Goal: Task Accomplishment & Management: Manage account settings

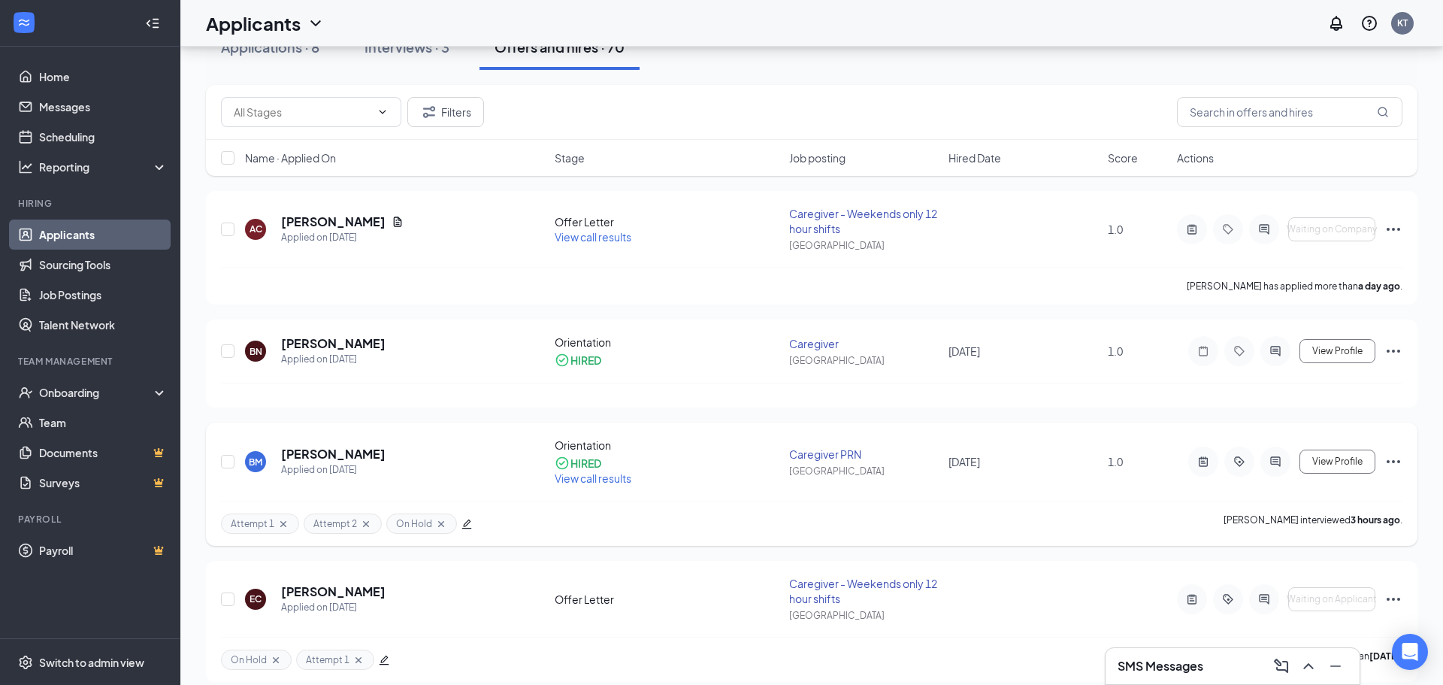
scroll to position [158, 0]
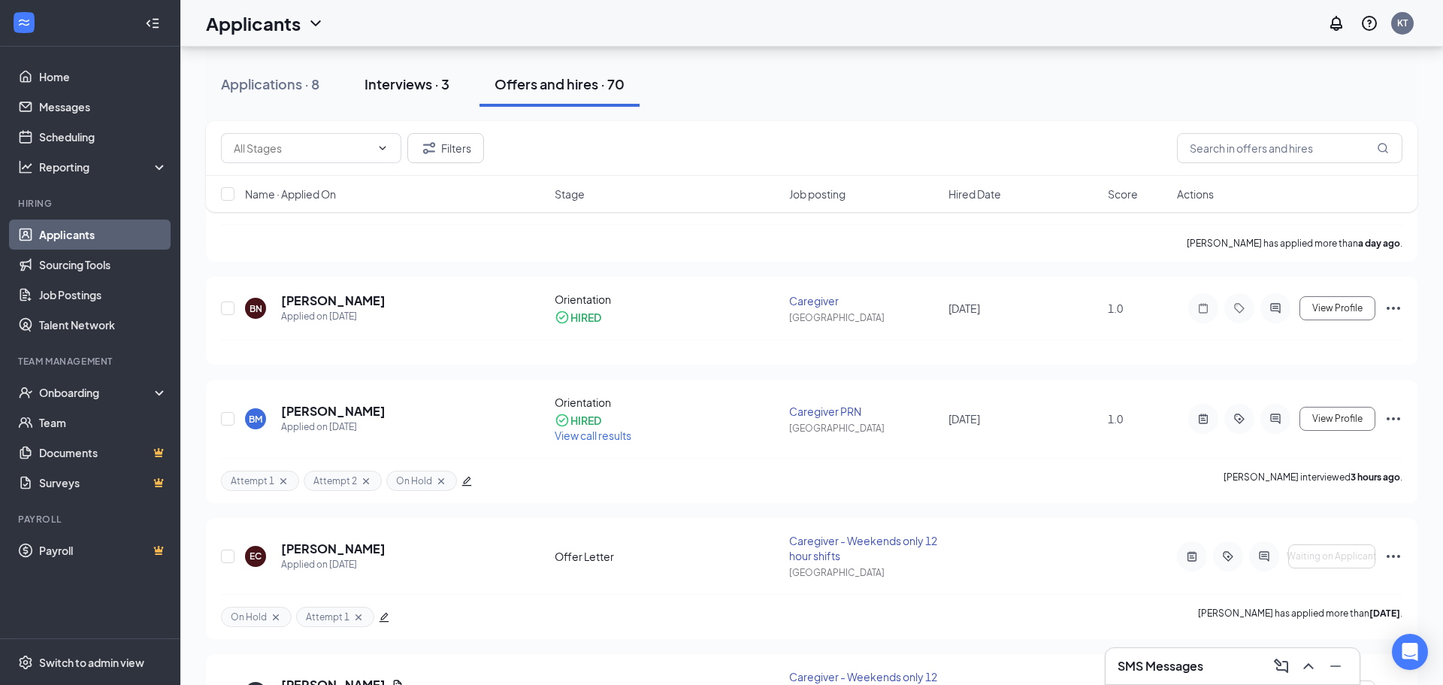
click at [394, 83] on div "Interviews · 3" at bounding box center [407, 83] width 85 height 19
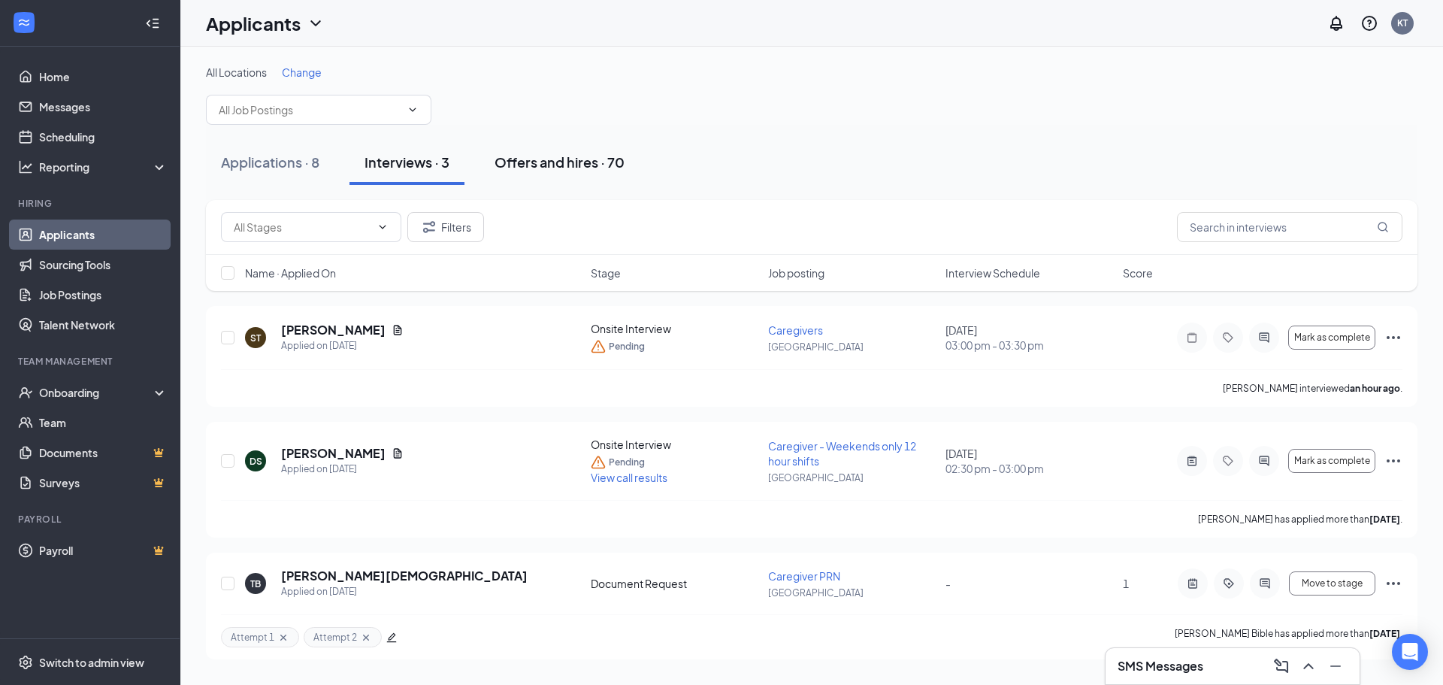
click at [550, 159] on div "Offers and hires · 70" at bounding box center [560, 162] width 130 height 19
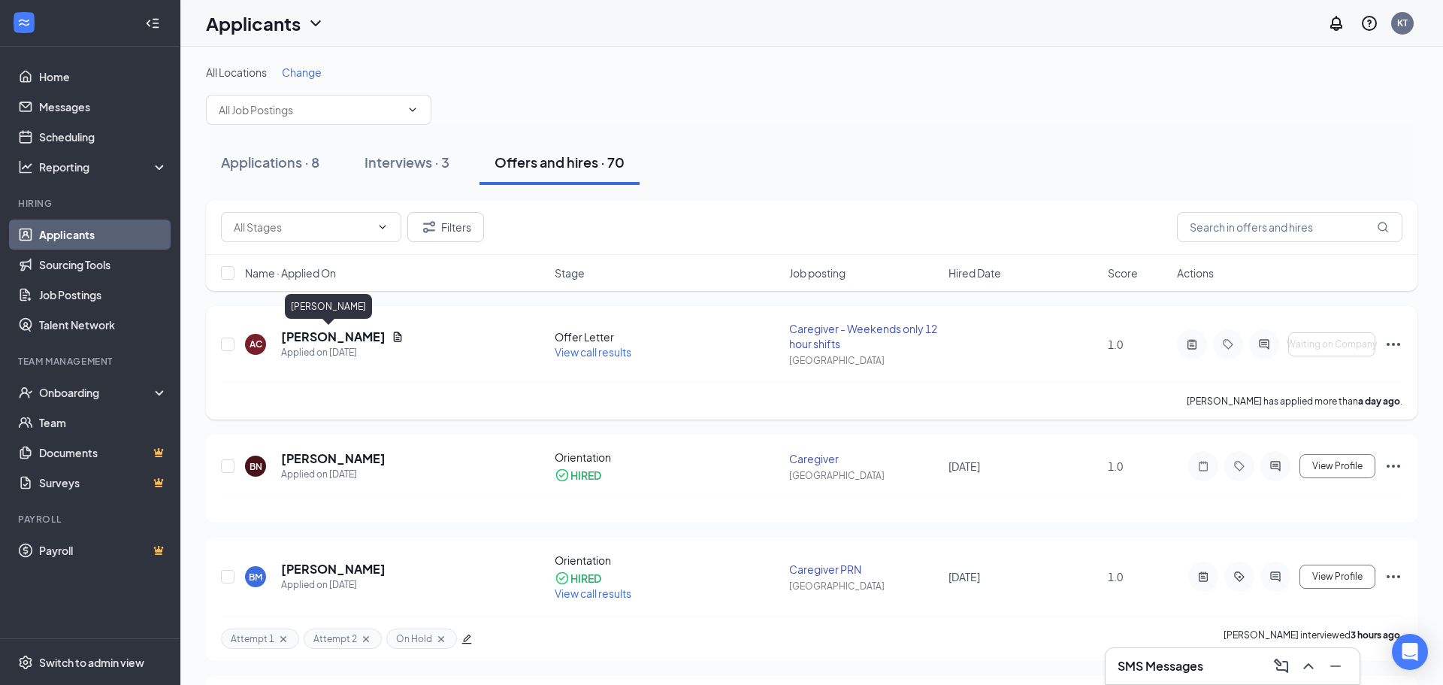
click at [325, 335] on h5 "[PERSON_NAME]" at bounding box center [333, 337] width 105 height 17
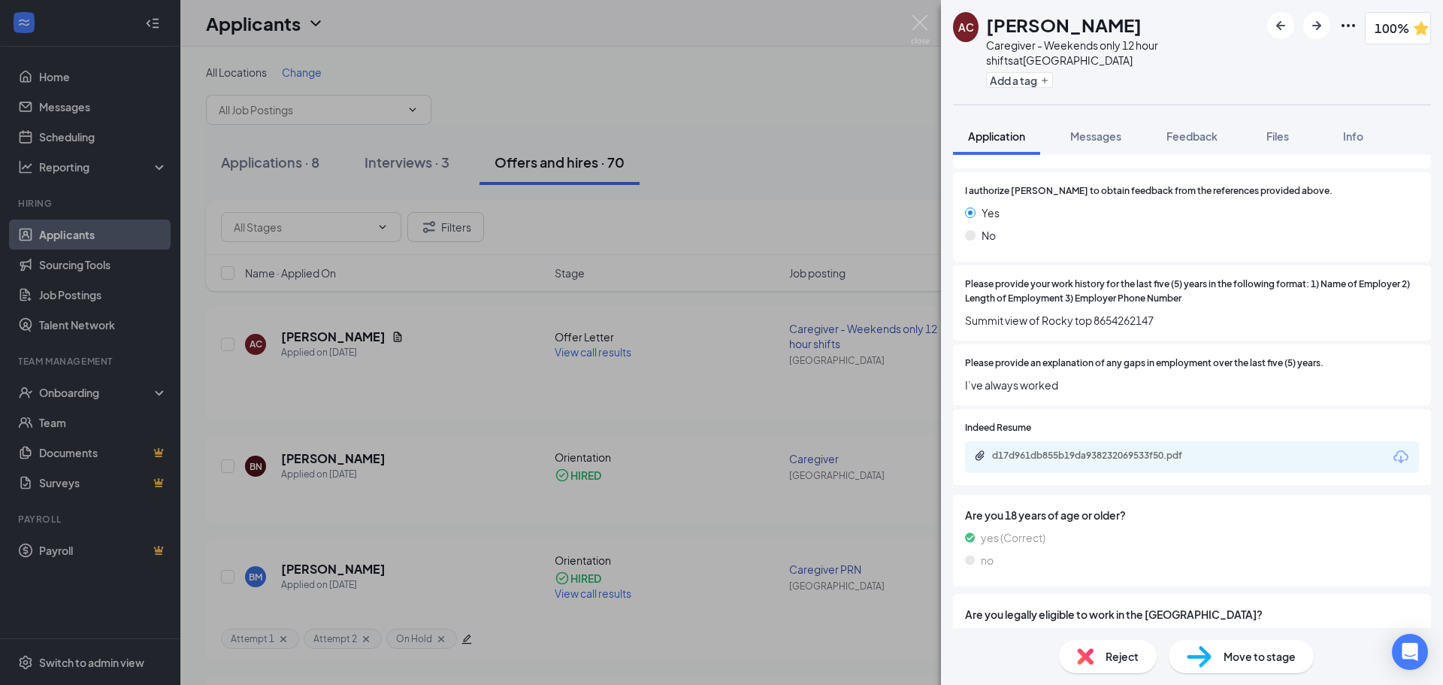
scroll to position [2154, 0]
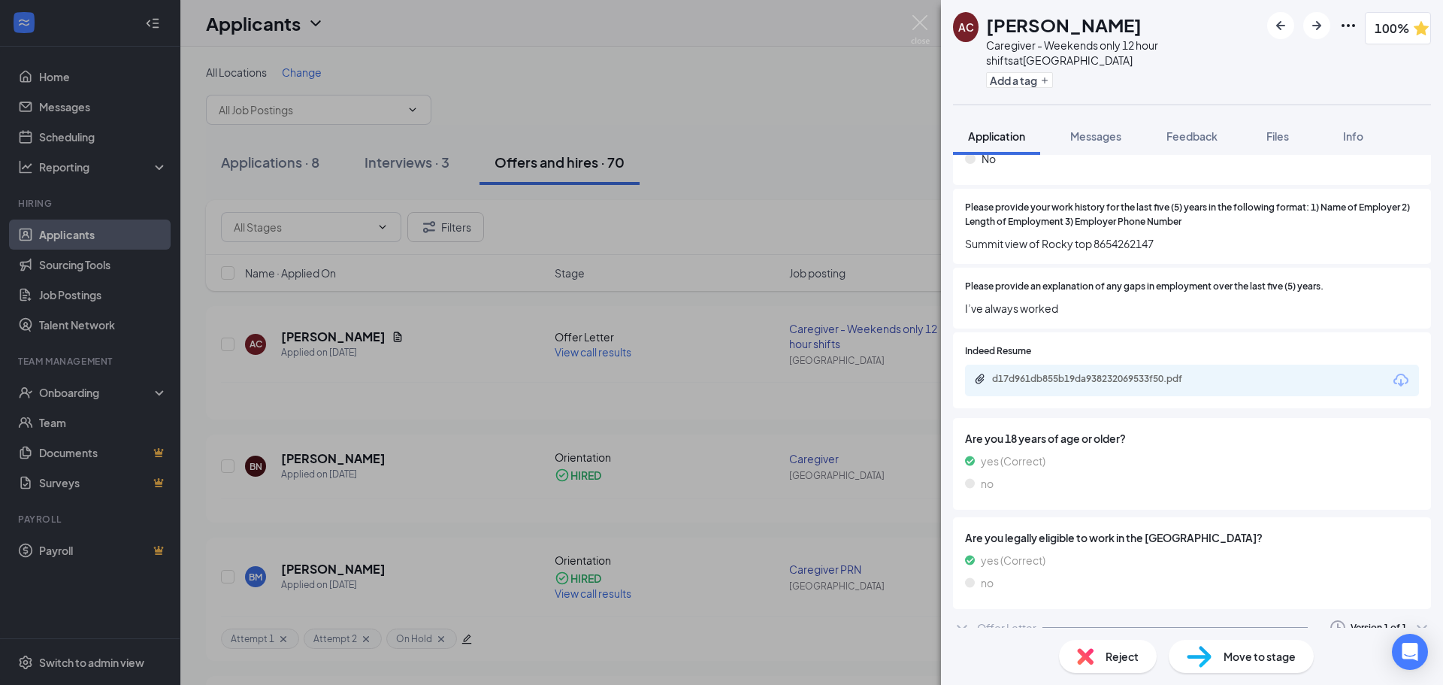
click at [964, 619] on icon "ChevronDown" at bounding box center [962, 628] width 18 height 18
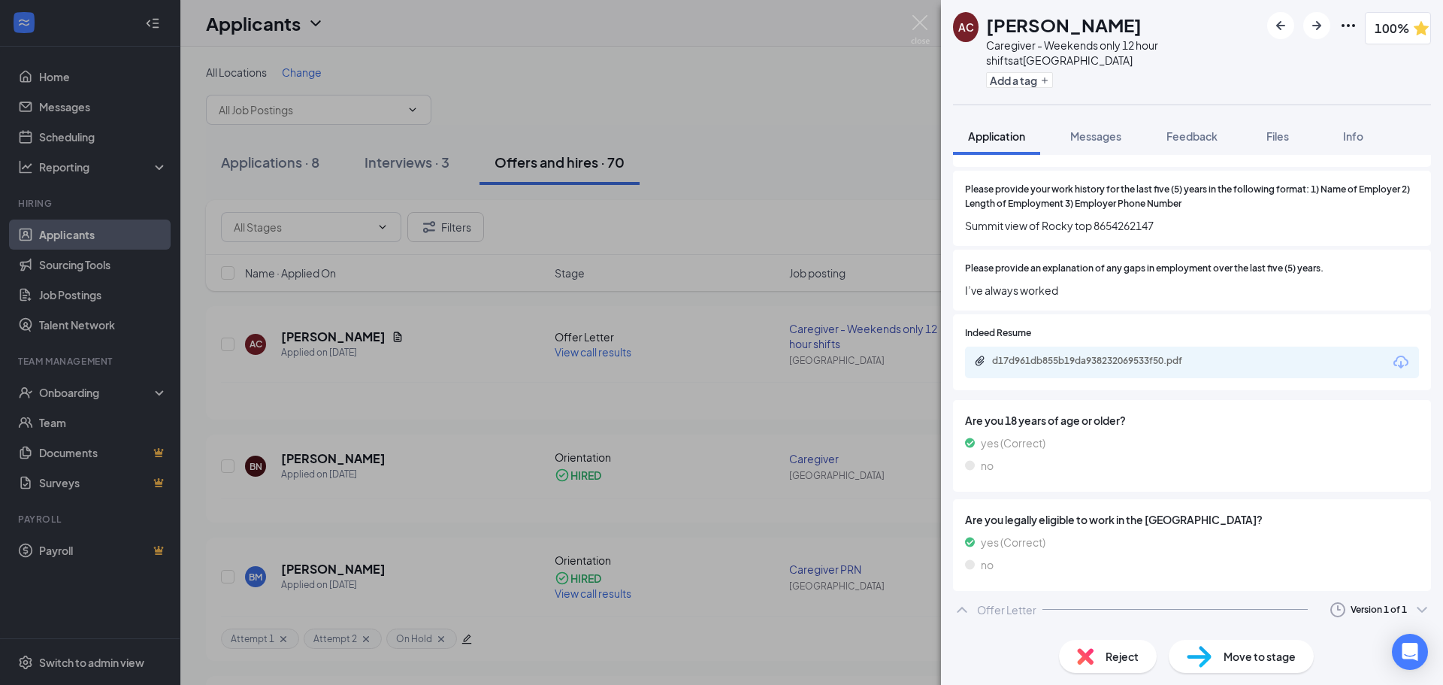
scroll to position [2280, 0]
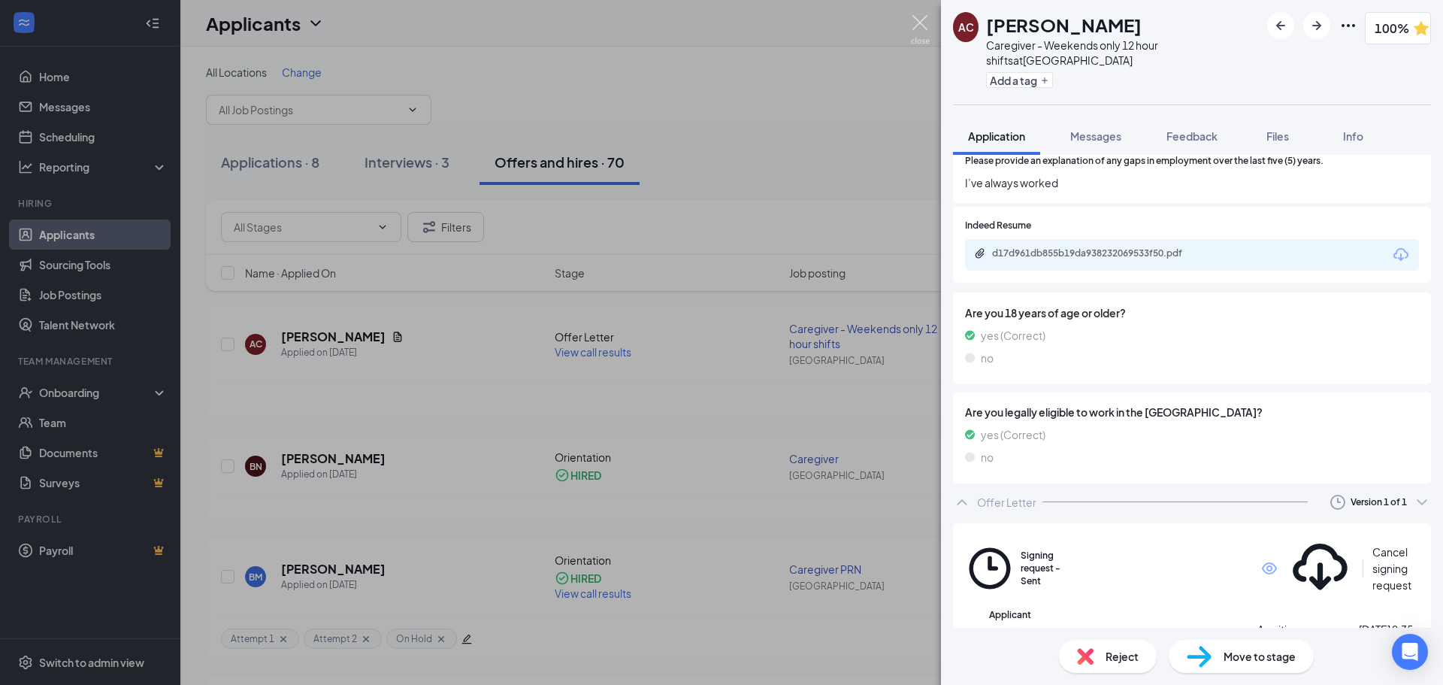
click at [914, 25] on img at bounding box center [920, 29] width 19 height 29
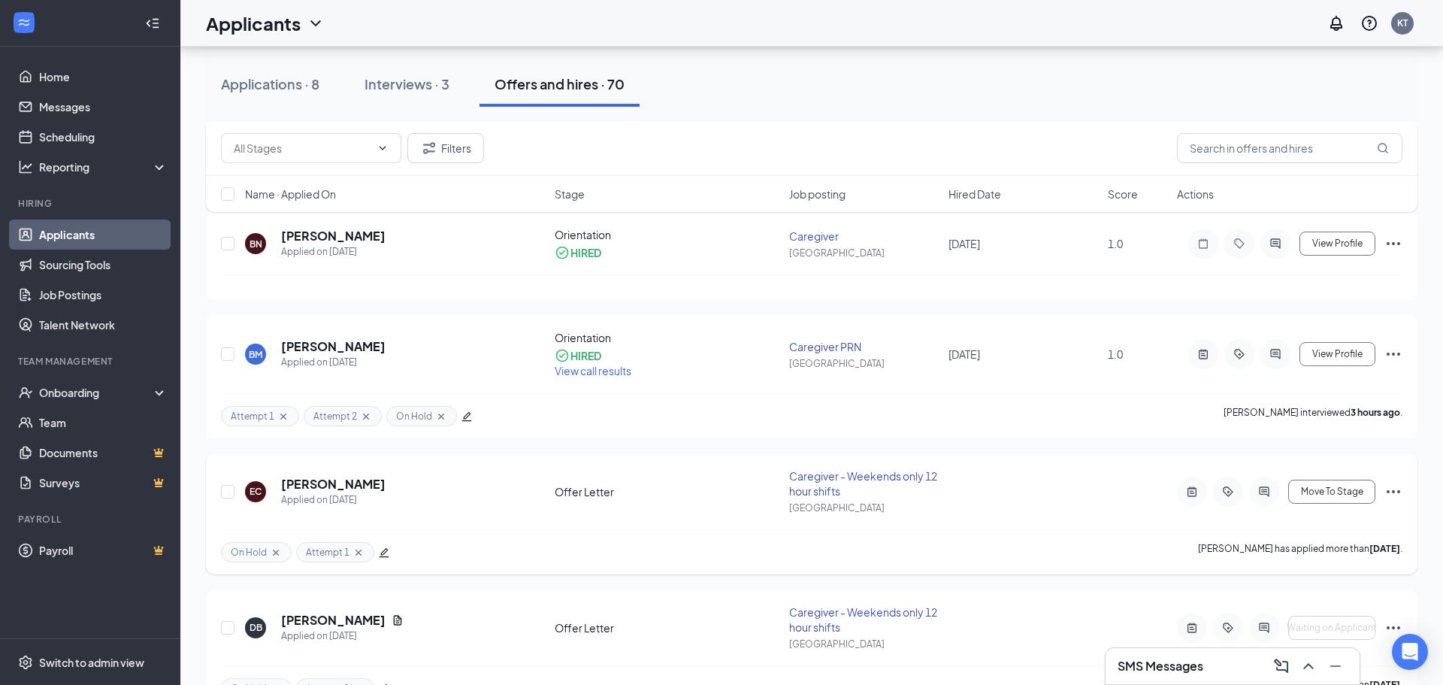
scroll to position [234, 0]
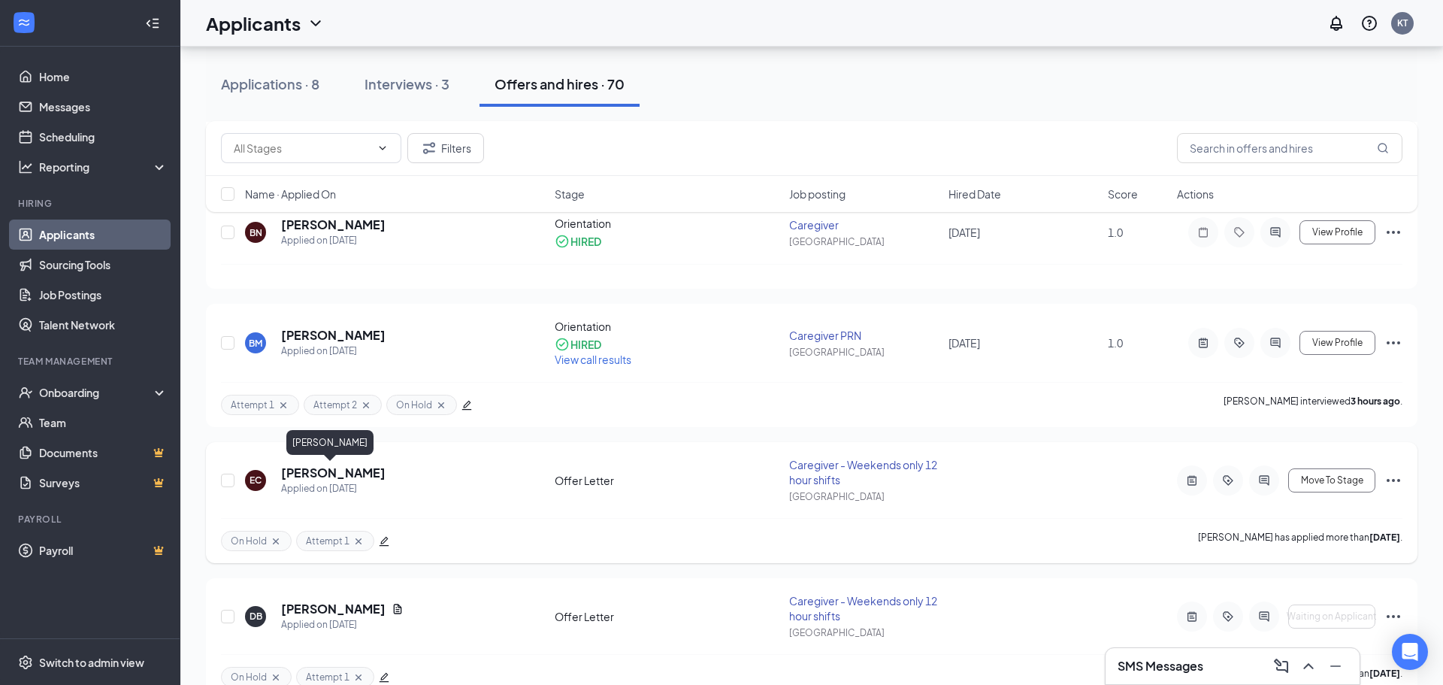
click at [324, 474] on h5 "[PERSON_NAME]" at bounding box center [333, 473] width 105 height 17
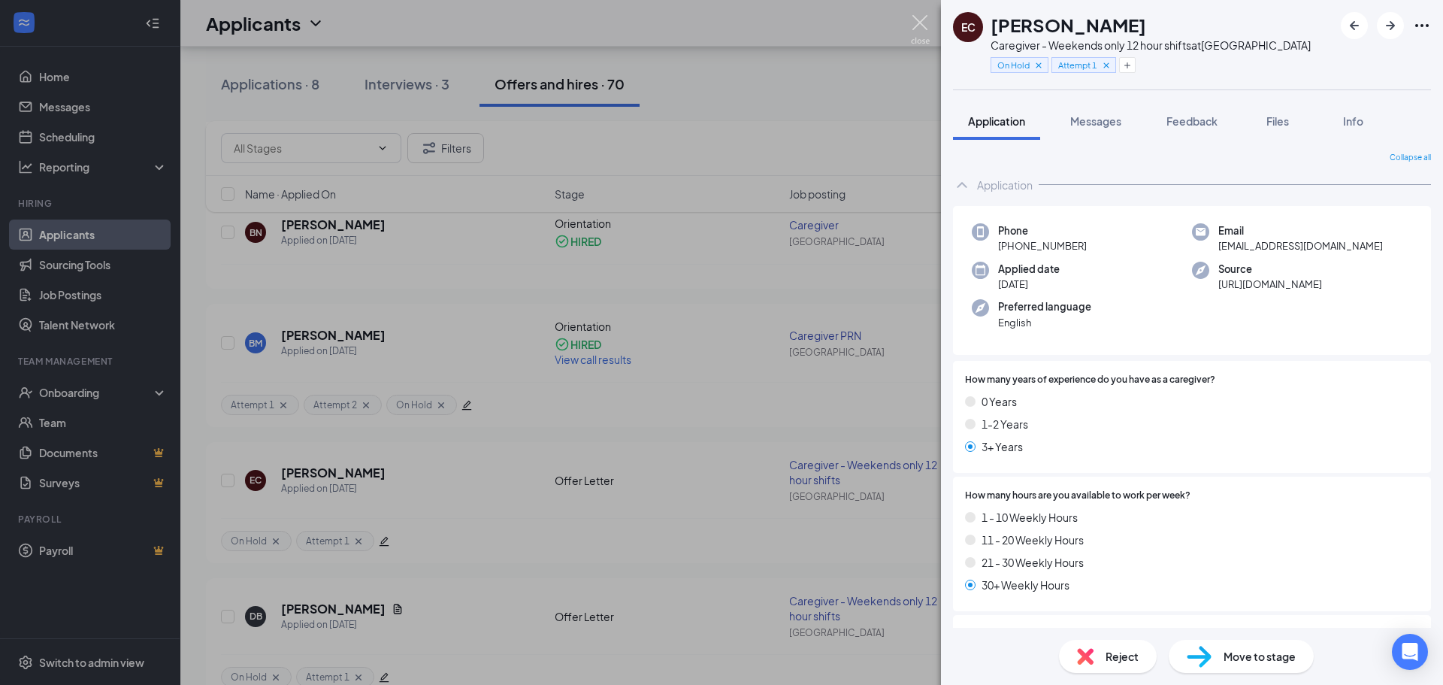
click at [923, 19] on img at bounding box center [920, 29] width 19 height 29
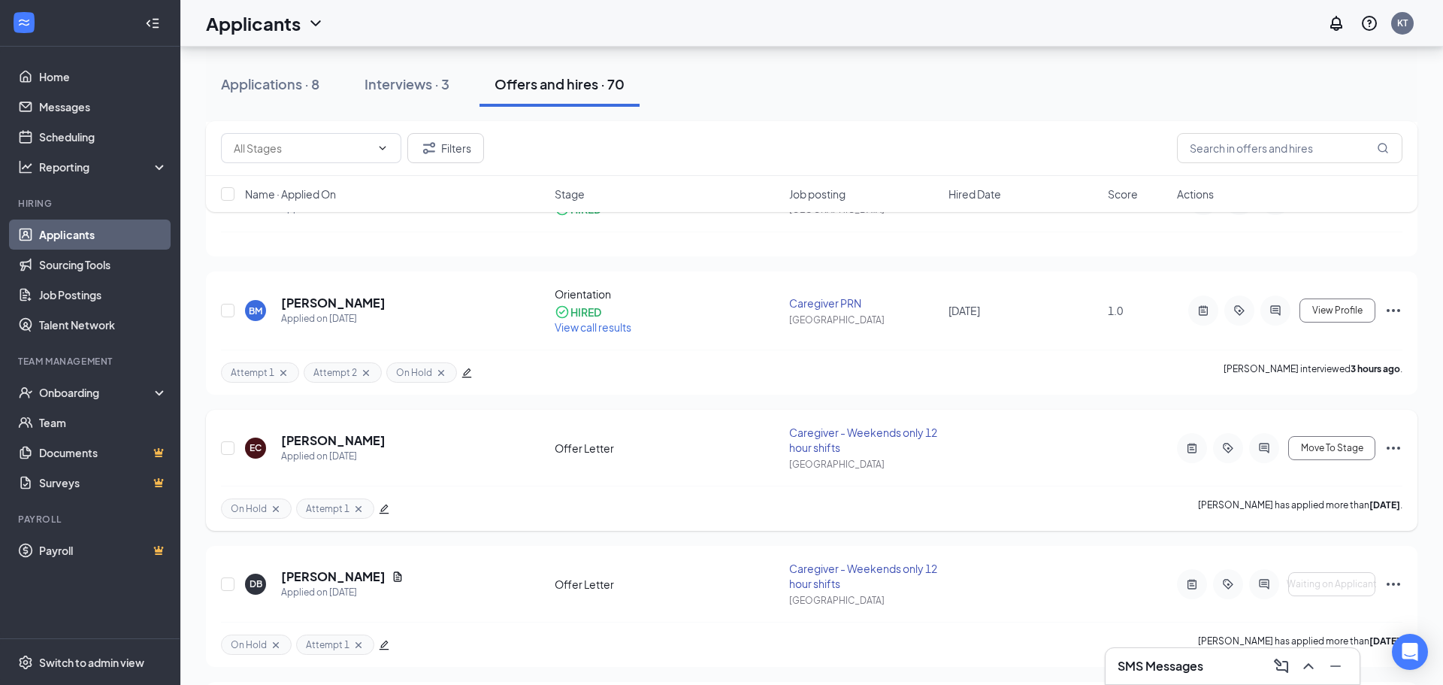
scroll to position [278, 0]
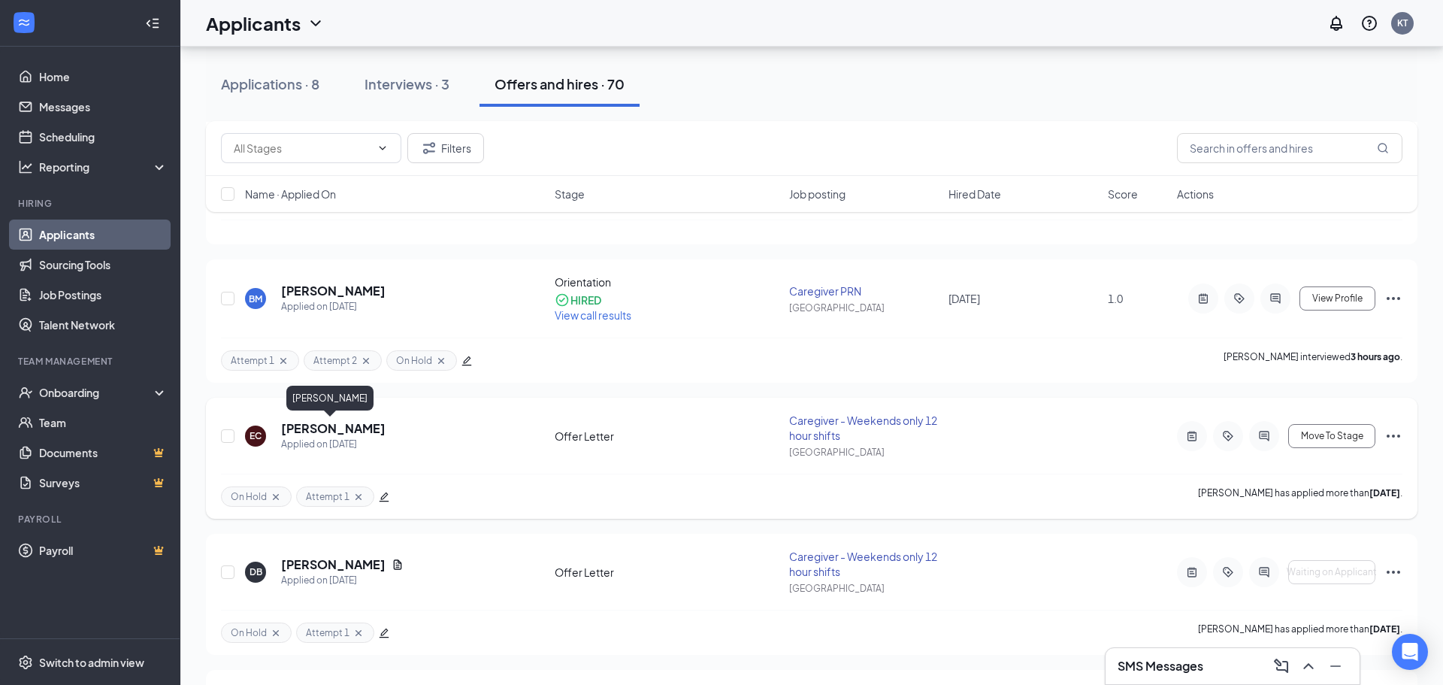
click at [312, 426] on h5 "[PERSON_NAME]" at bounding box center [333, 428] width 105 height 17
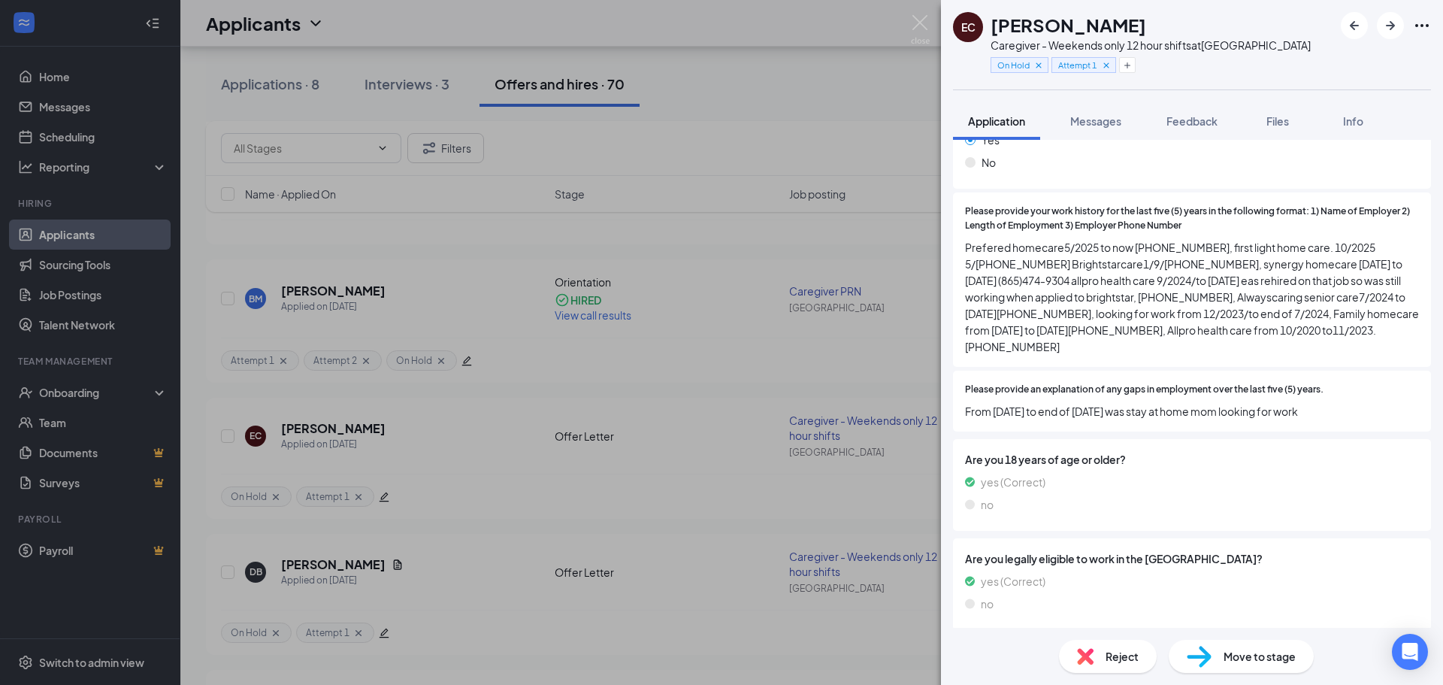
scroll to position [2171, 0]
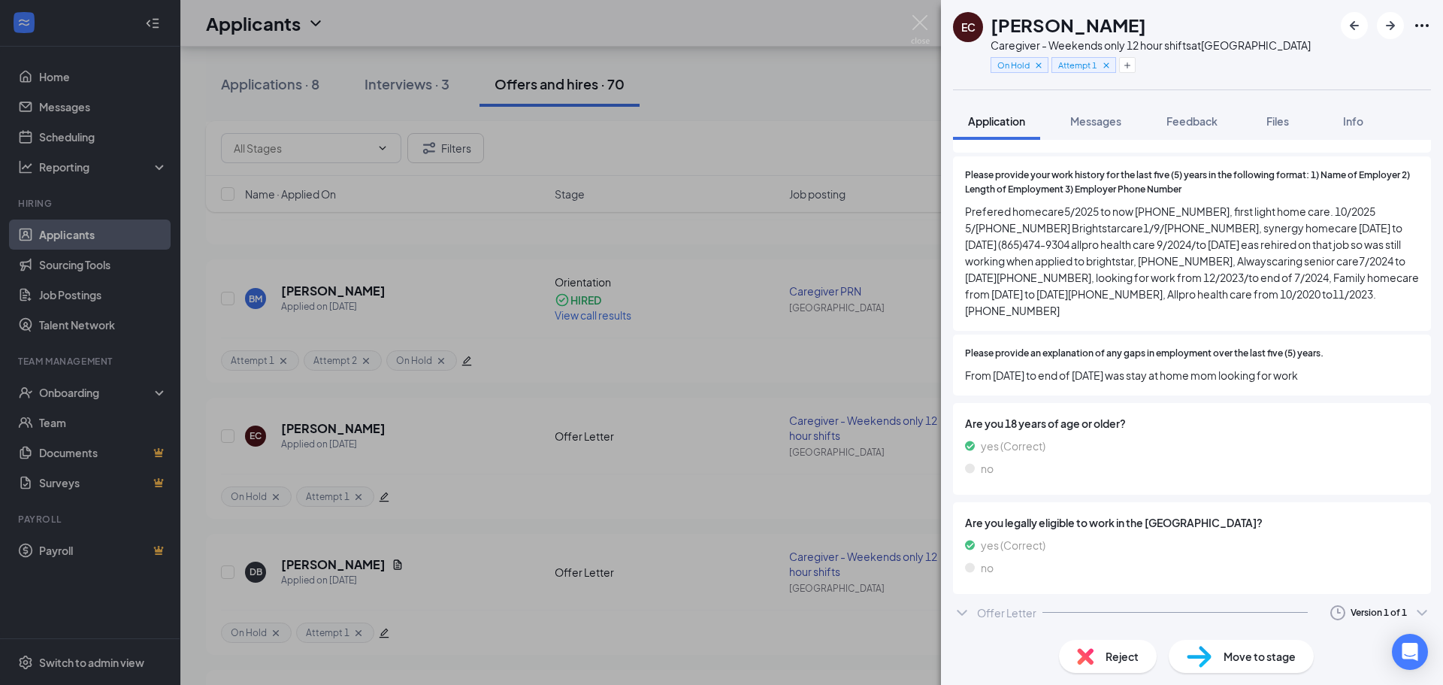
click at [965, 615] on icon "ChevronDown" at bounding box center [962, 613] width 18 height 18
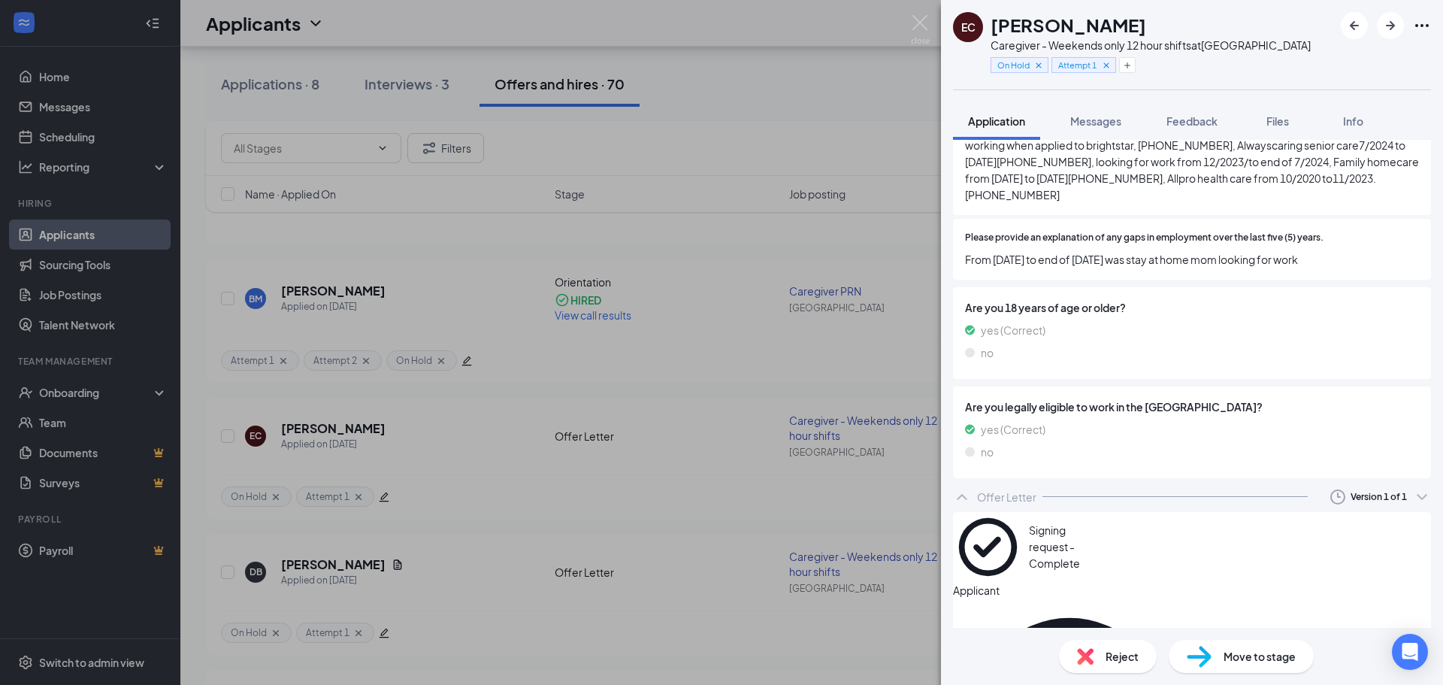
scroll to position [2298, 0]
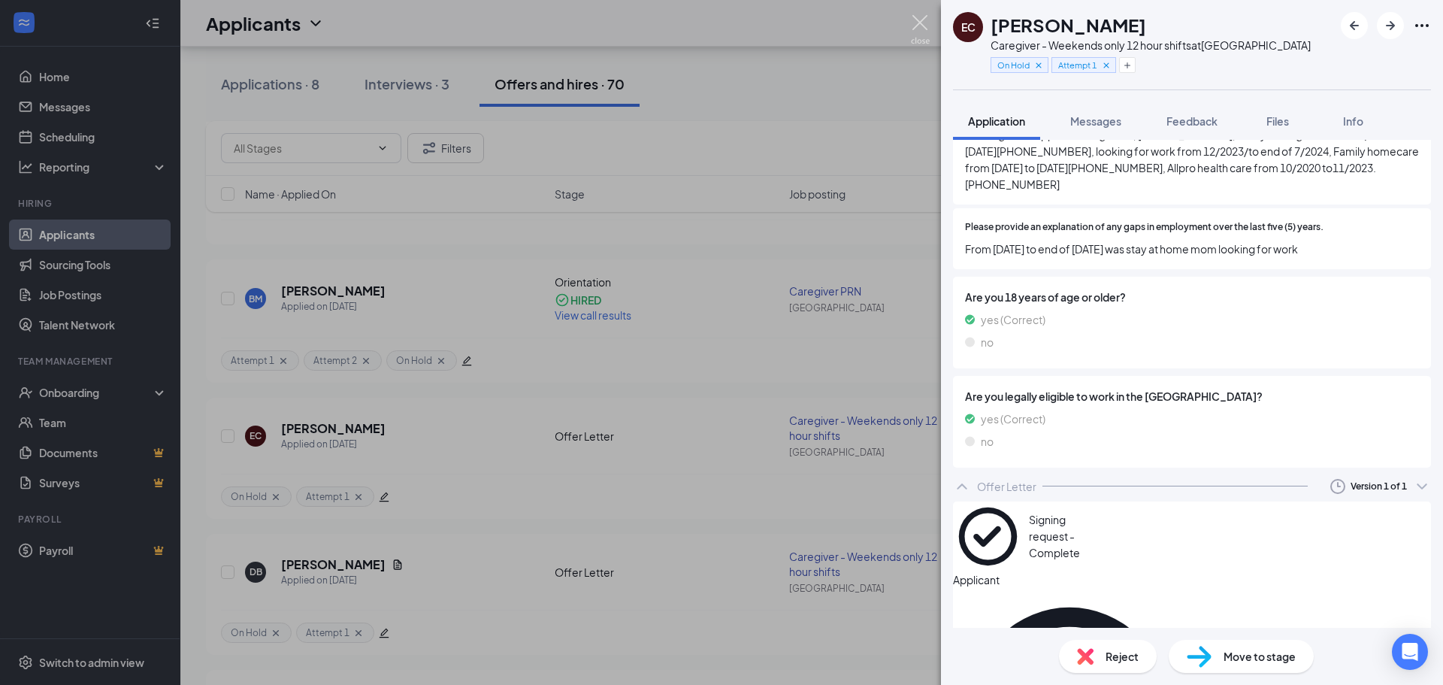
click at [915, 23] on img at bounding box center [920, 29] width 19 height 29
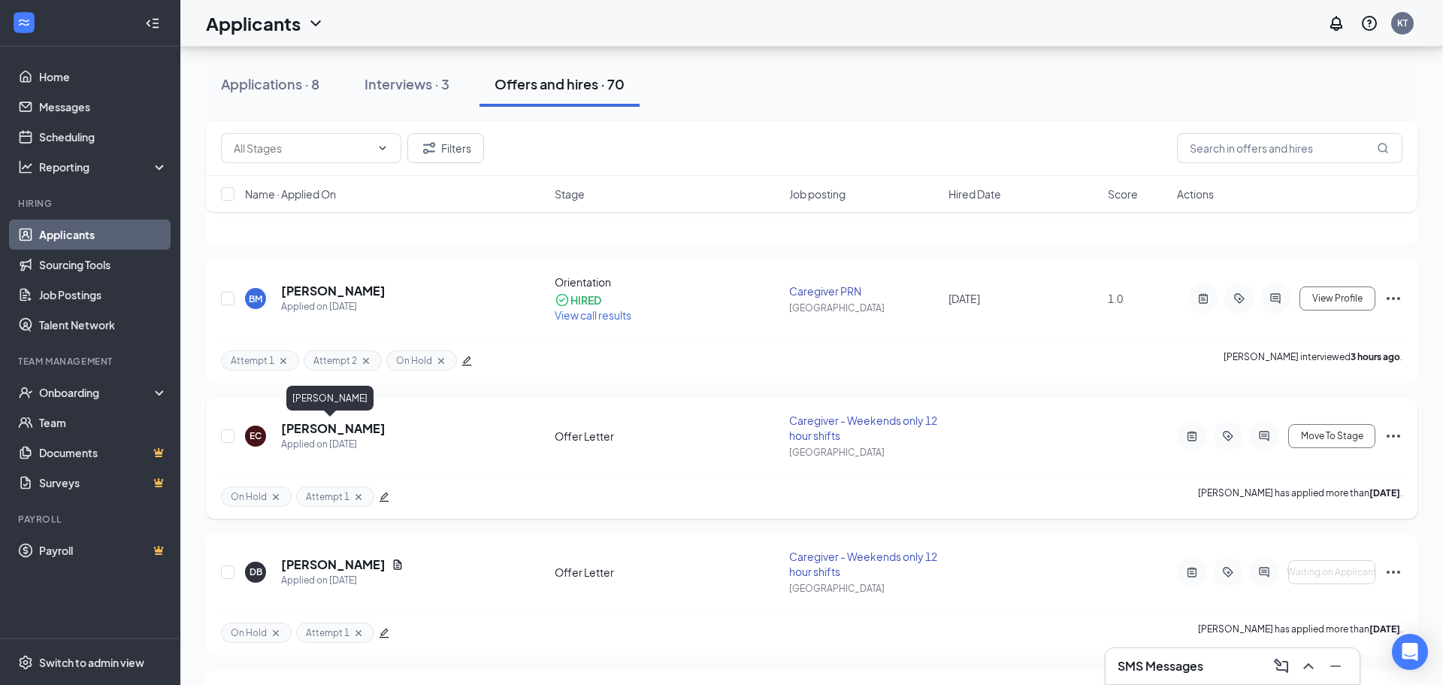
click at [314, 432] on h5 "[PERSON_NAME]" at bounding box center [333, 428] width 105 height 17
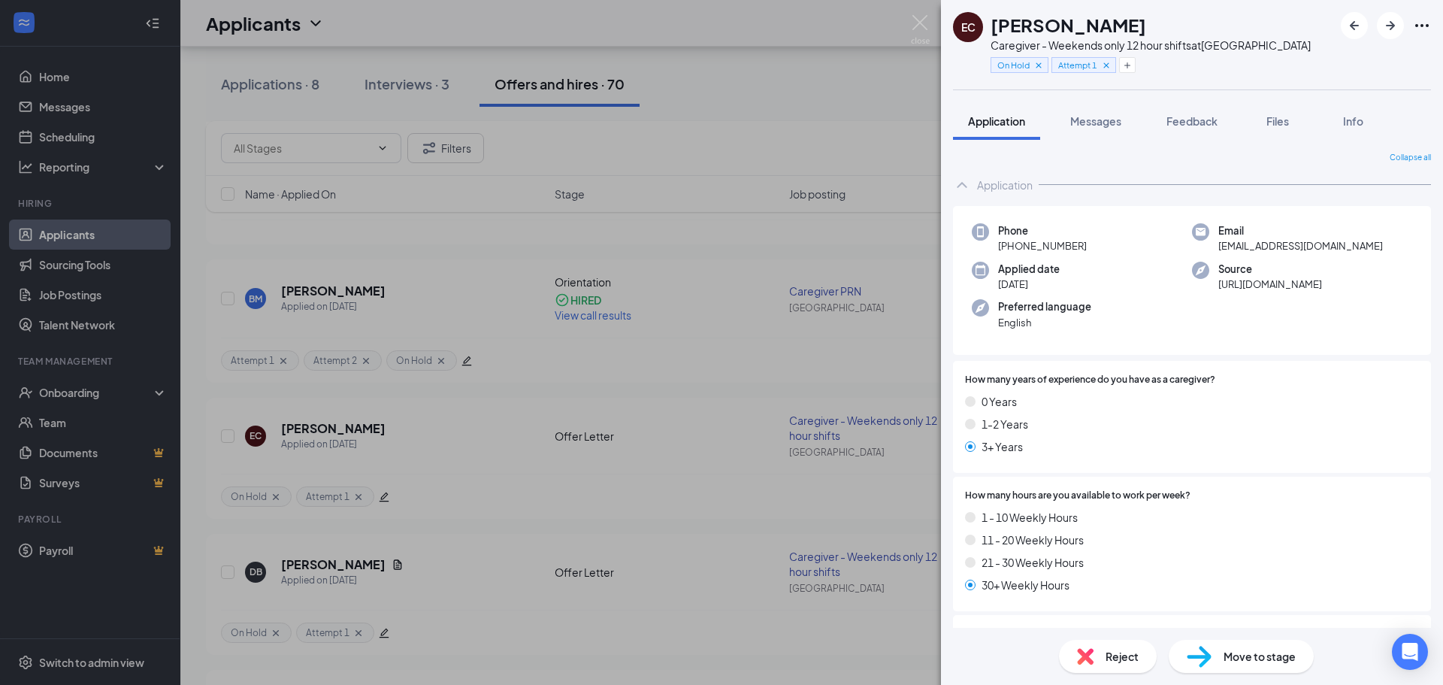
click at [1241, 653] on span "Move to stage" at bounding box center [1260, 656] width 72 height 17
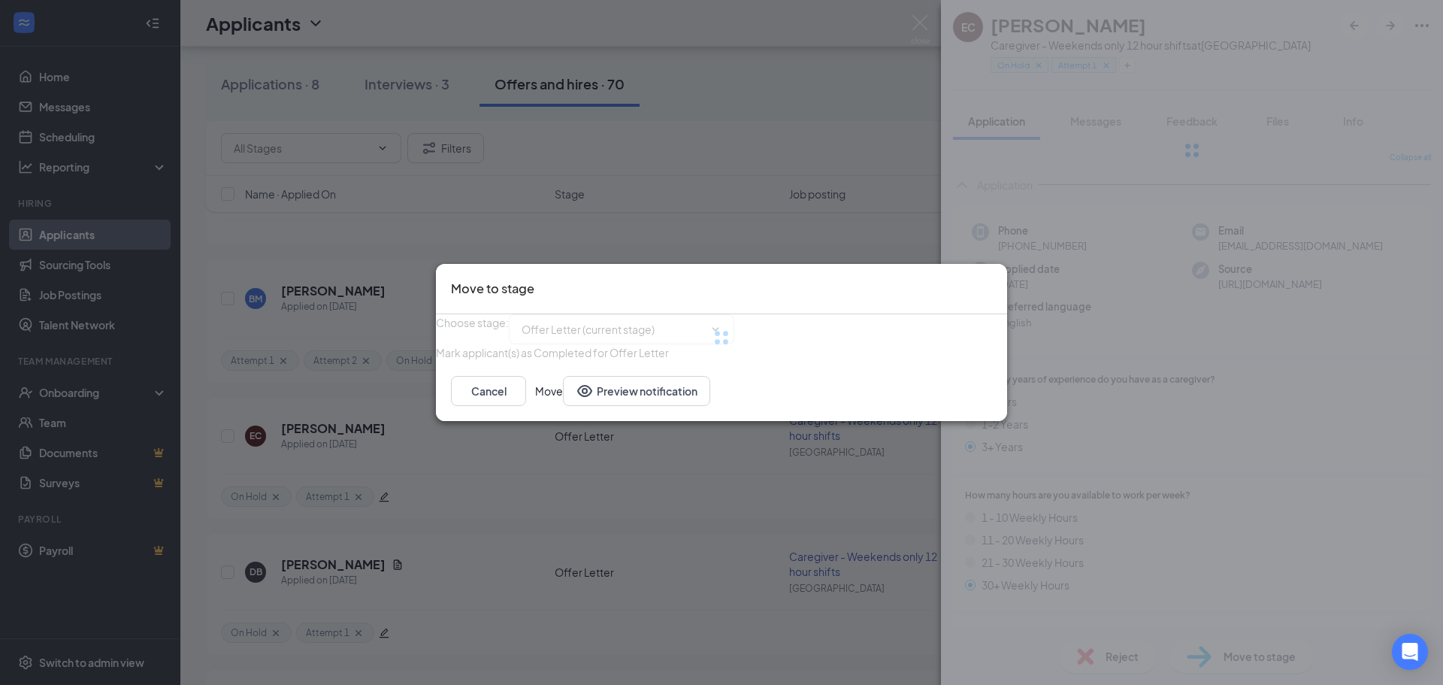
type input "Driver Background Check (next stage)"
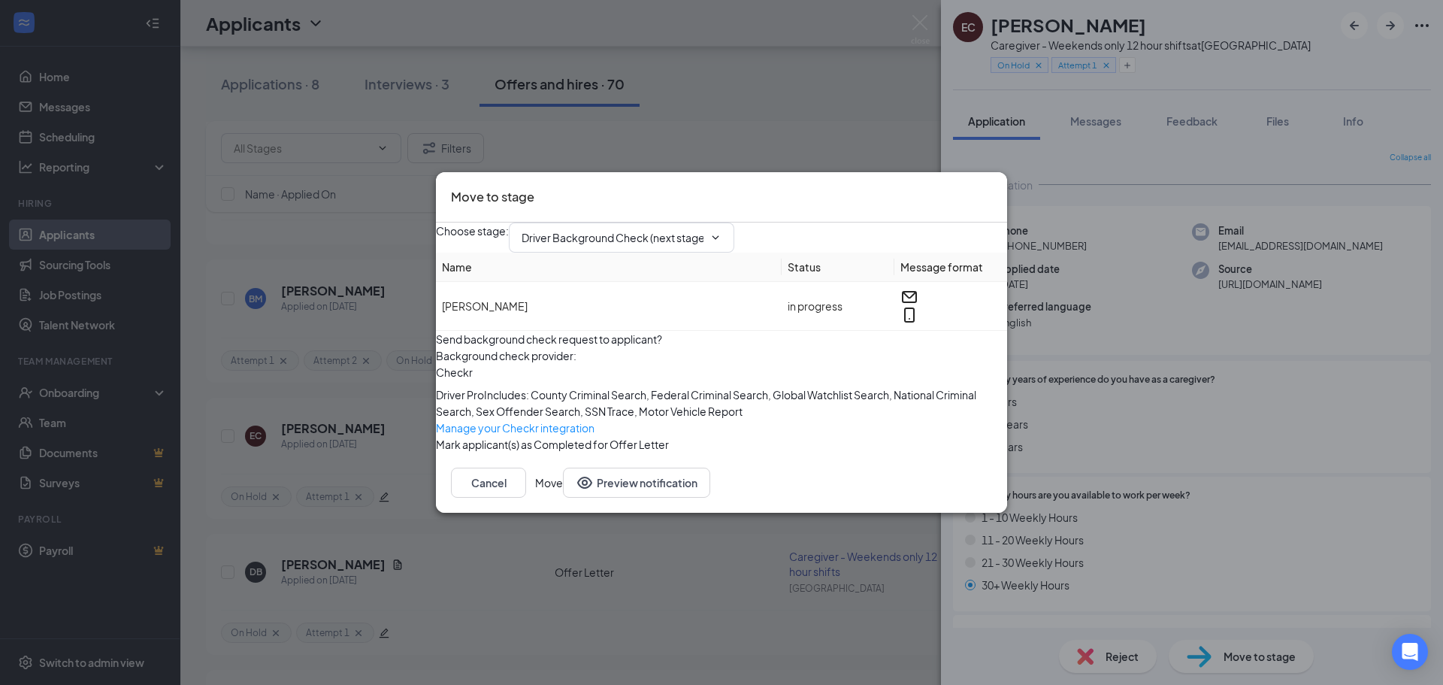
click at [563, 498] on button "Move" at bounding box center [549, 483] width 28 height 30
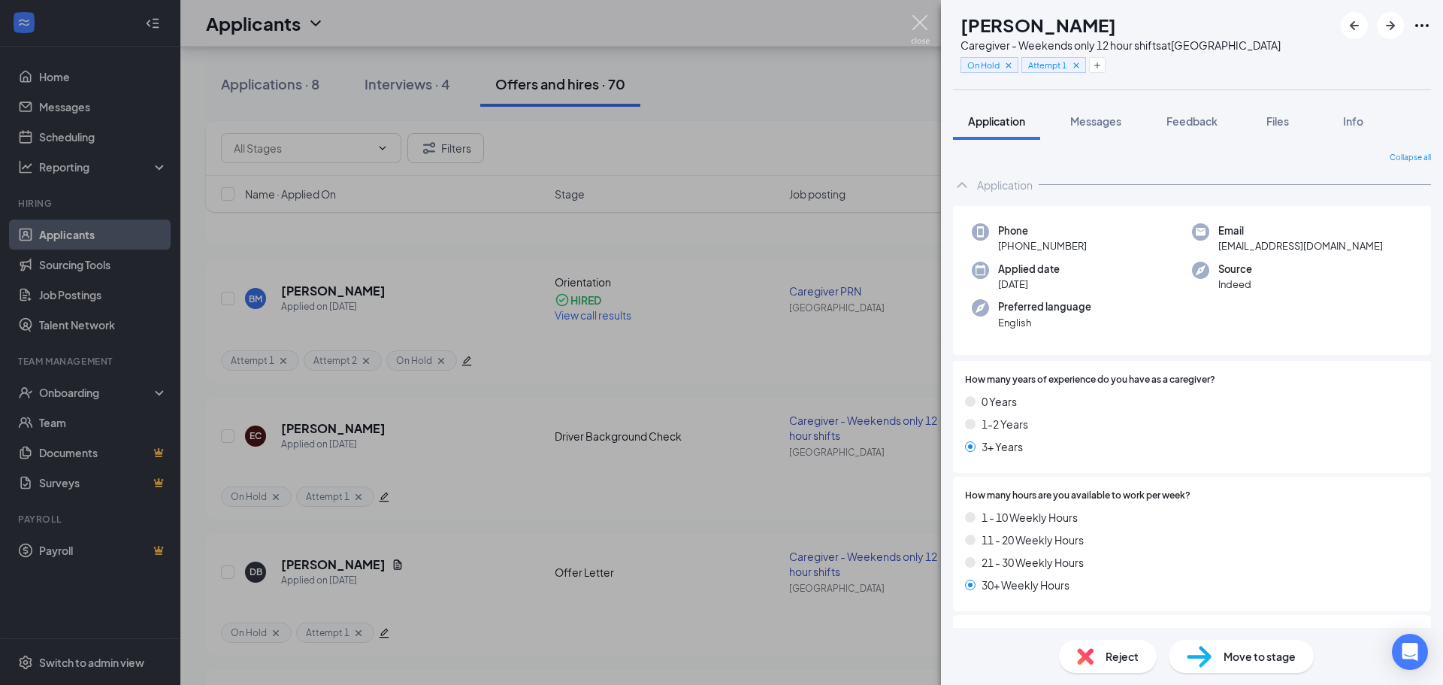
click at [915, 23] on img at bounding box center [920, 29] width 19 height 29
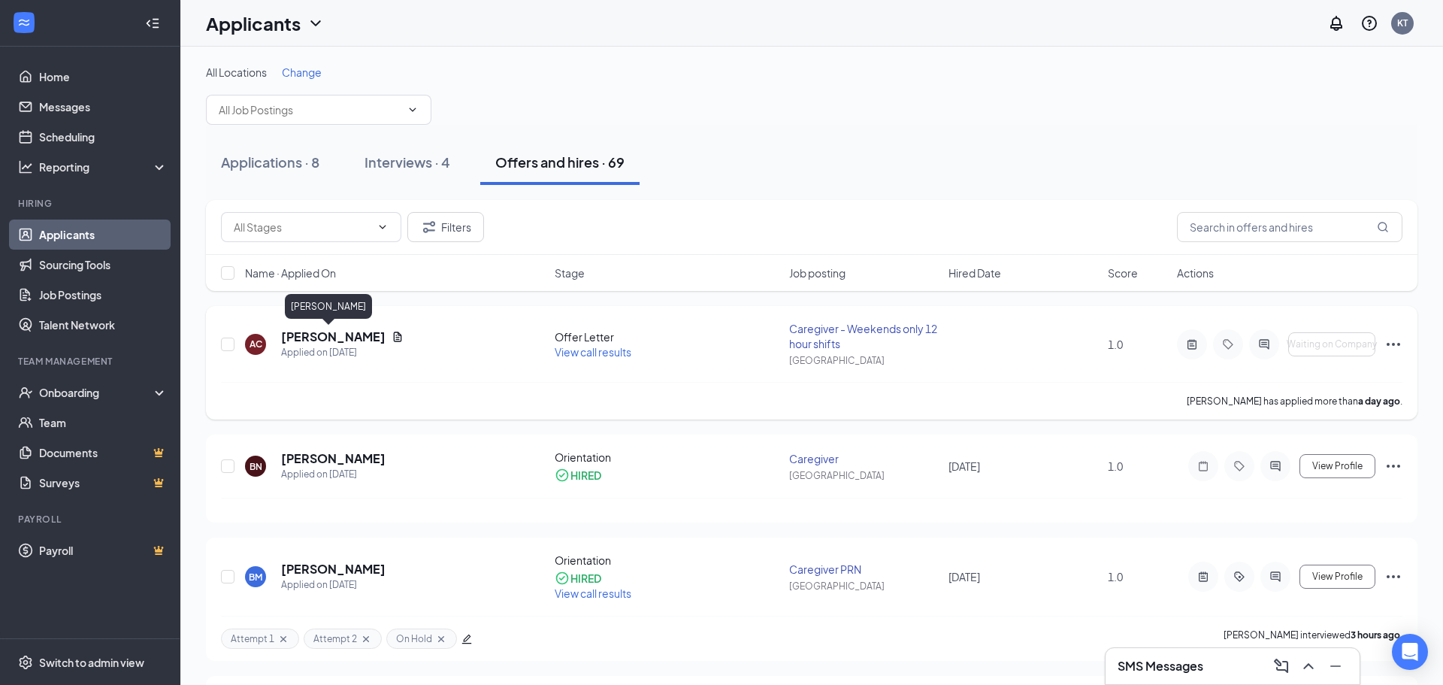
click at [307, 336] on h5 "[PERSON_NAME]" at bounding box center [333, 337] width 105 height 17
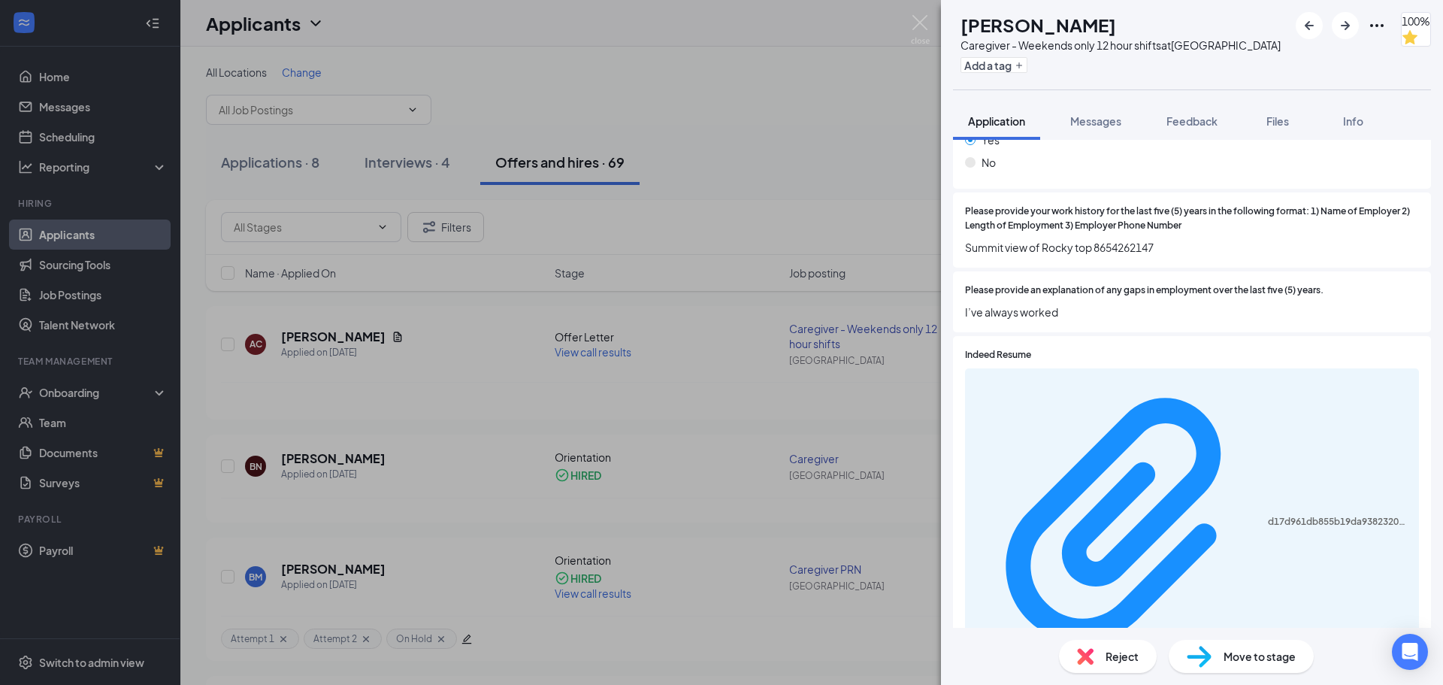
scroll to position [2154, 0]
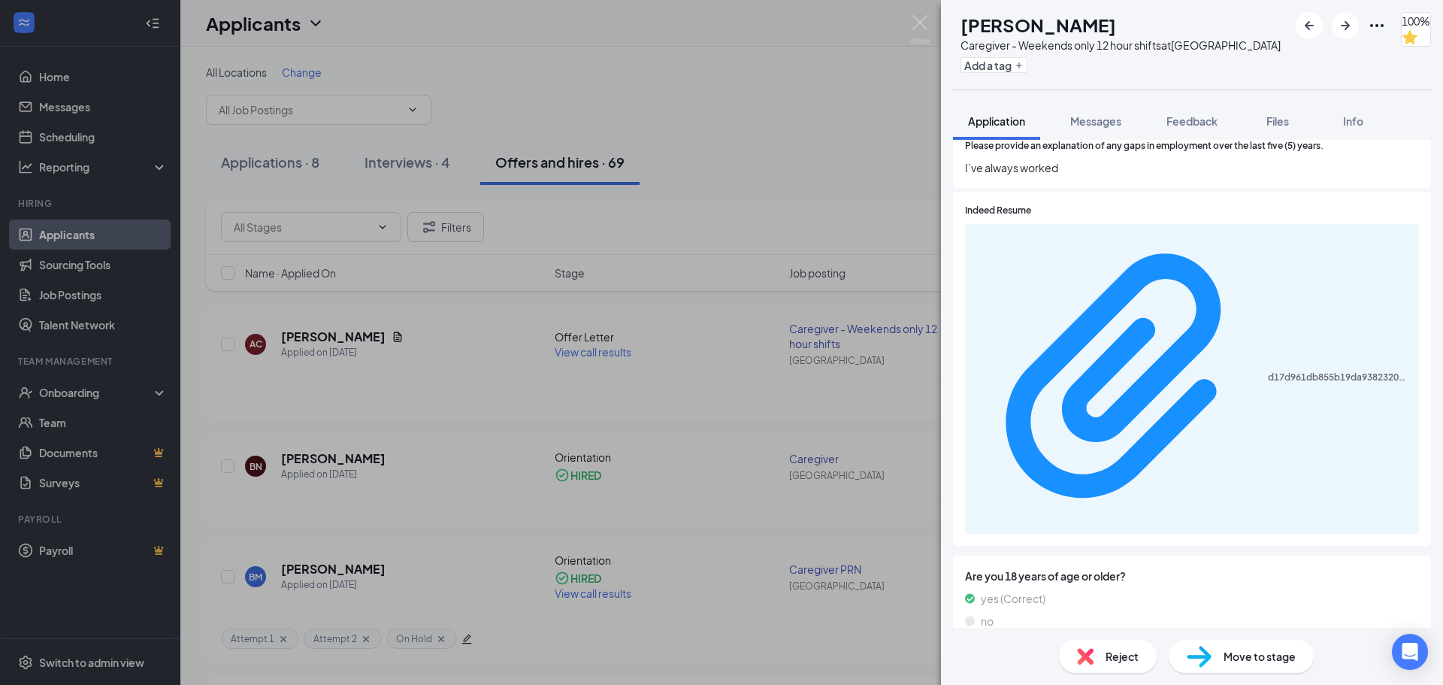
scroll to position [2280, 0]
click at [916, 17] on img at bounding box center [920, 29] width 19 height 29
